Goal: Task Accomplishment & Management: Use online tool/utility

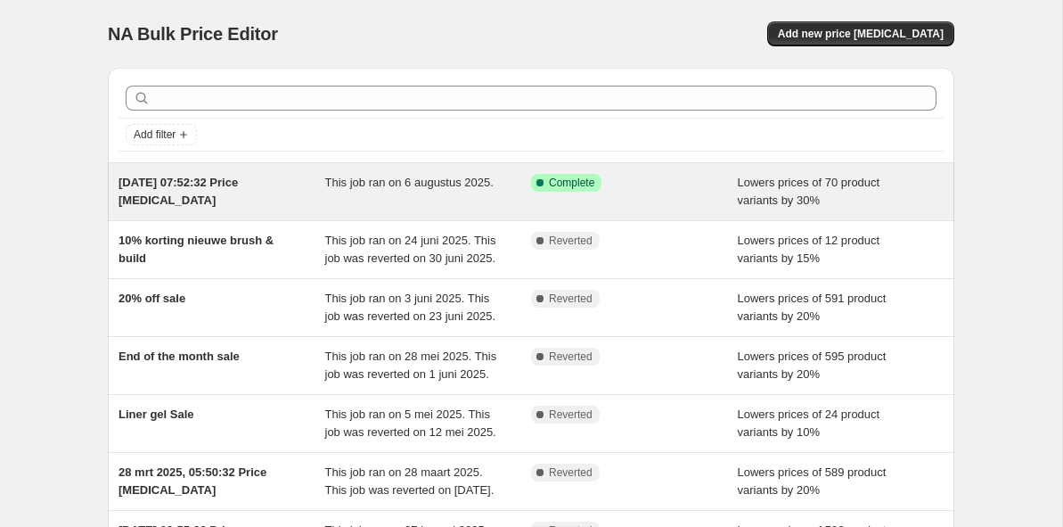
click at [213, 176] on span "[DATE] 07:52:32 Price [MEDICAL_DATA]" at bounding box center [178, 191] width 119 height 31
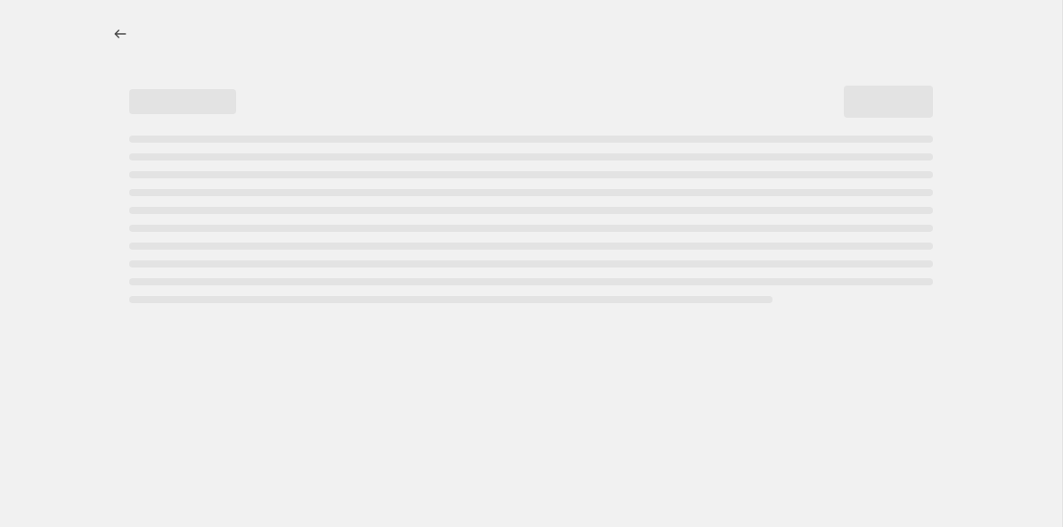
select select "percentage"
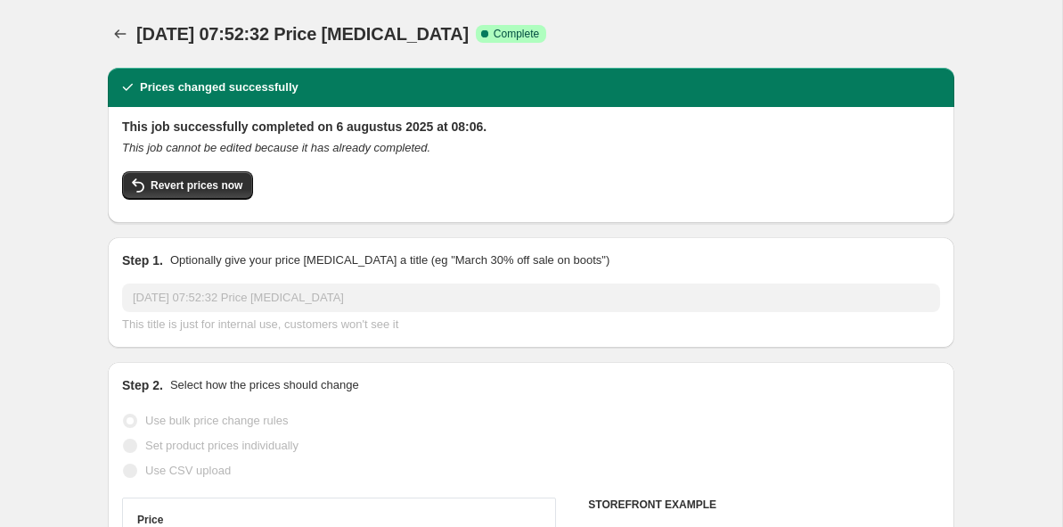
select select "tag"
click at [938, 35] on icon "button" at bounding box center [940, 34] width 18 height 18
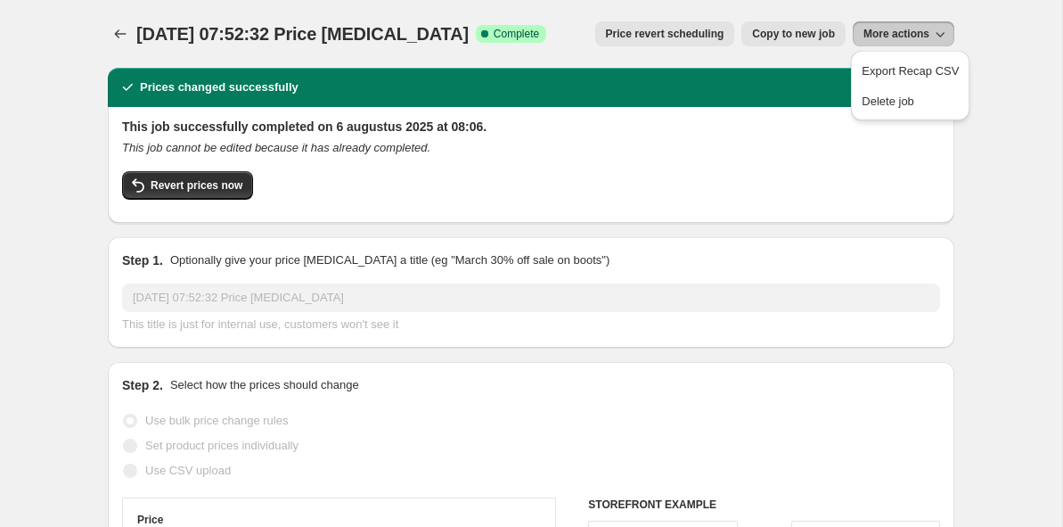
click at [938, 35] on icon "button" at bounding box center [940, 34] width 18 height 18
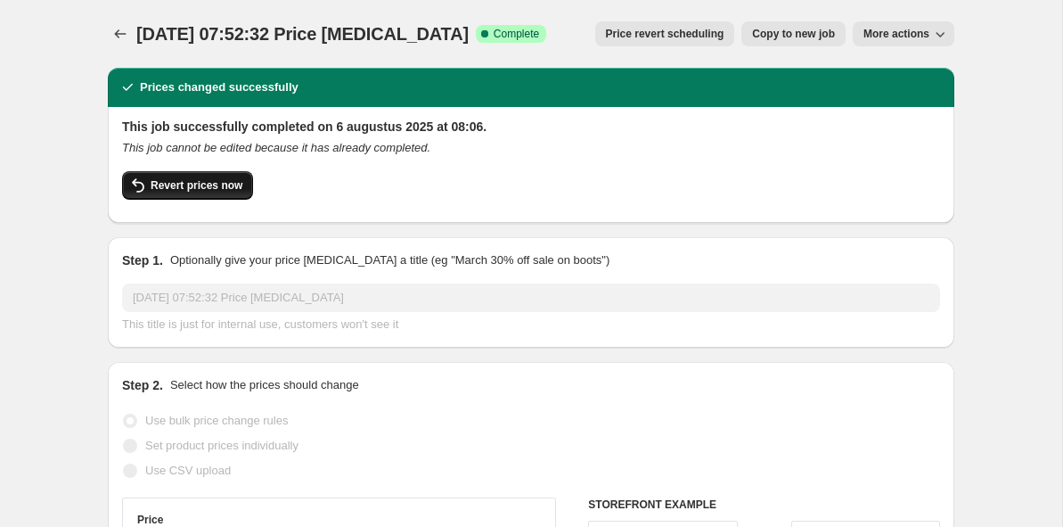
click at [220, 186] on span "Revert prices now" at bounding box center [197, 185] width 92 height 14
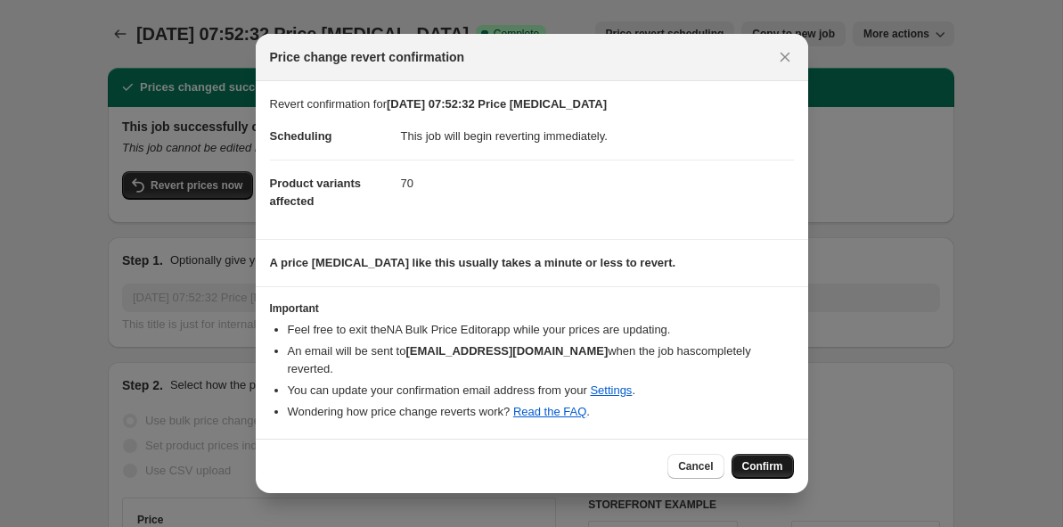
click at [776, 459] on span "Confirm" at bounding box center [762, 466] width 41 height 14
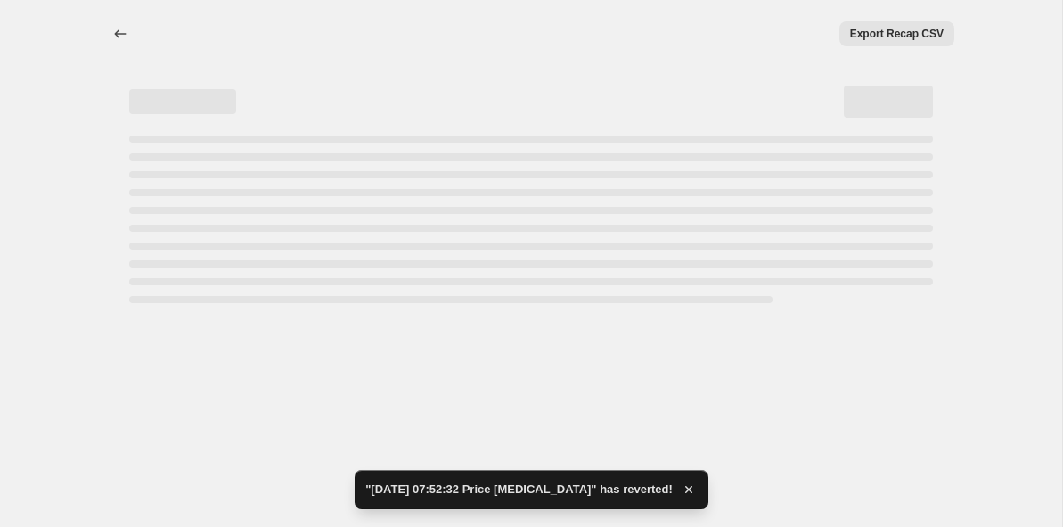
select select "percentage"
select select "tag"
